Goal: Check status

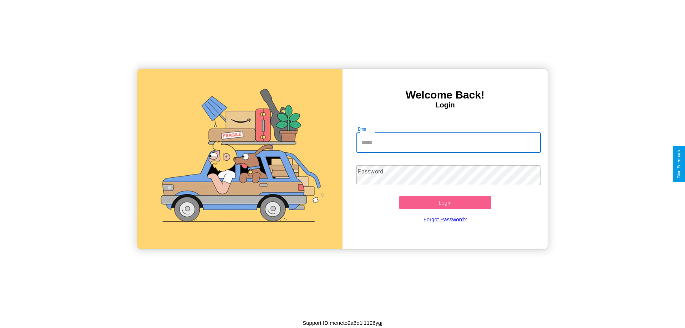
click at [449, 142] on input "Email" at bounding box center [449, 143] width 185 height 20
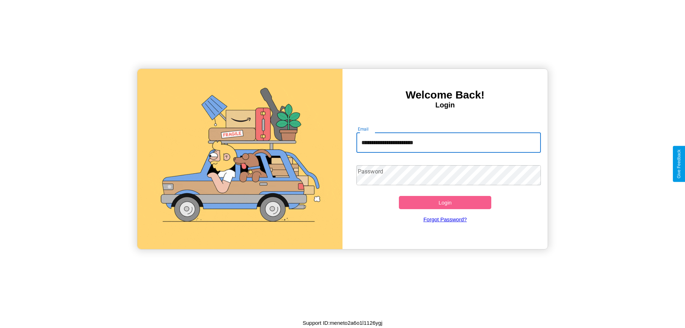
type input "**********"
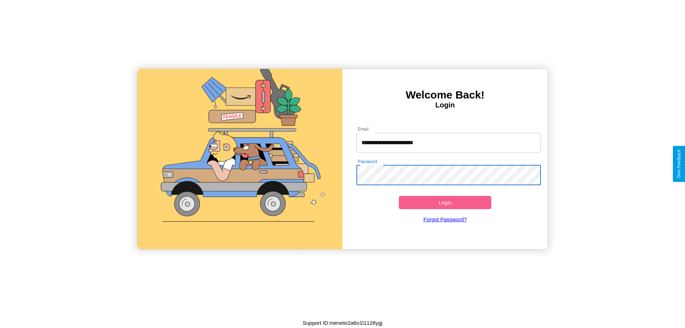
click at [445, 202] on button "Login" at bounding box center [445, 202] width 92 height 13
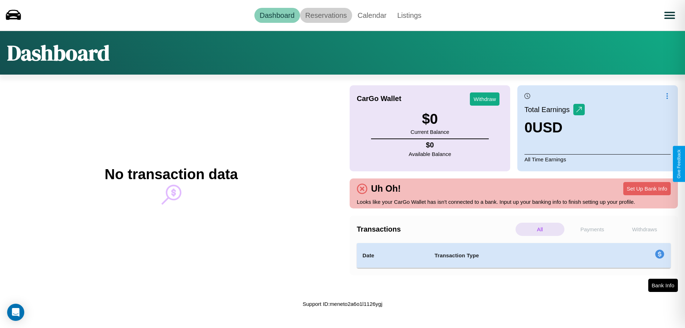
click at [326, 15] on link "Reservations" at bounding box center [326, 15] width 52 height 15
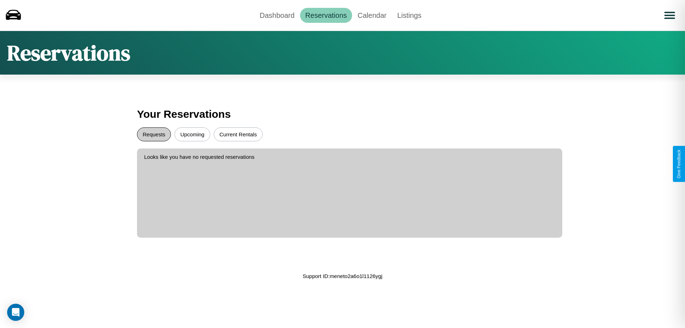
click at [154, 134] on button "Requests" at bounding box center [154, 134] width 34 height 14
click at [192, 134] on button "Upcoming" at bounding box center [193, 134] width 36 height 14
click at [238, 134] on button "Current Rentals" at bounding box center [238, 134] width 49 height 14
